Goal: Task Accomplishment & Management: Manage account settings

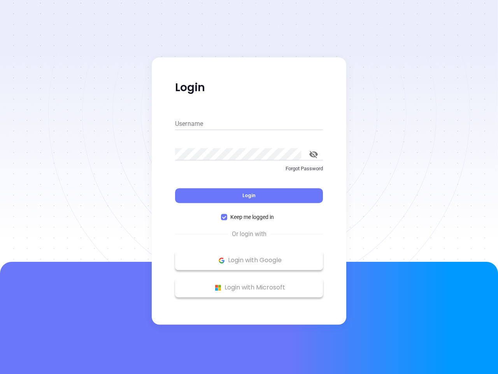
click at [249, 187] on div "Login" at bounding box center [249, 191] width 148 height 24
click at [249, 124] on input "Username" at bounding box center [249, 124] width 148 height 12
click at [314, 154] on icon "toggle password visibility" at bounding box center [314, 154] width 9 height 7
click at [249, 195] on span "Login" at bounding box center [249, 195] width 13 height 7
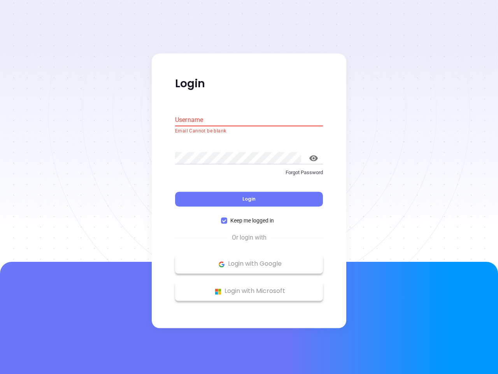
click at [249, 217] on span "Keep me logged in" at bounding box center [252, 221] width 50 height 9
click at [227, 218] on input "Keep me logged in" at bounding box center [224, 221] width 6 height 6
checkbox input "false"
click at [249, 260] on p "Login with Google" at bounding box center [249, 264] width 140 height 12
click at [249, 287] on p "Login with Microsoft" at bounding box center [249, 291] width 140 height 12
